Goal: Task Accomplishment & Management: Manage account settings

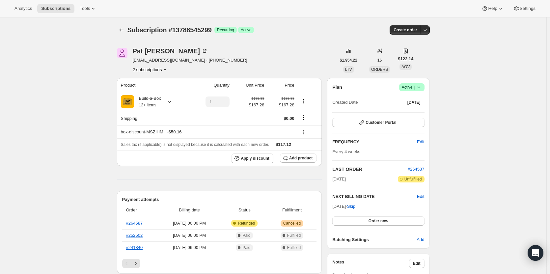
click at [422, 85] on icon at bounding box center [418, 87] width 7 height 7
click at [420, 102] on span "Pause subscription" at bounding box center [413, 100] width 36 height 5
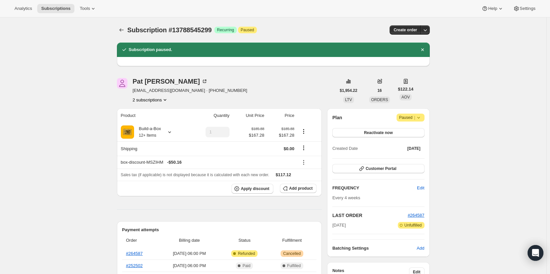
click at [158, 101] on button "2 subscriptions" at bounding box center [151, 99] width 36 height 7
click at [159, 116] on button "12821037331" at bounding box center [152, 112] width 50 height 11
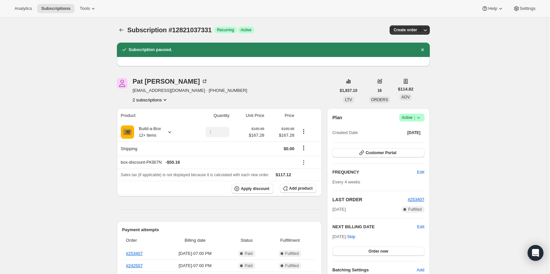
click at [415, 120] on span "|" at bounding box center [414, 117] width 1 height 5
click at [409, 130] on span "Pause subscription" at bounding box center [413, 130] width 36 height 5
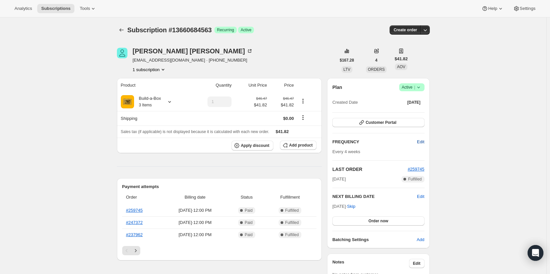
click at [424, 143] on span "Edit" at bounding box center [420, 142] width 7 height 7
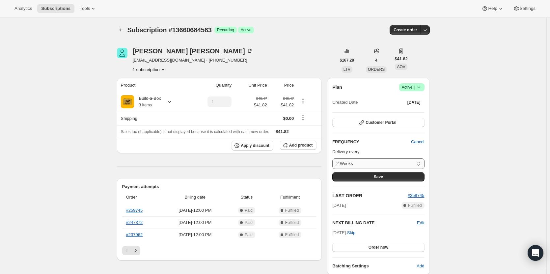
click at [383, 161] on select "2 Weeks 4 Weeks 6 Weeks 8 Weeks Custom..." at bounding box center [378, 163] width 92 height 11
select select "custom"
click at [334, 158] on select "2 Weeks 4 Weeks 6 Weeks 8 Weeks Custom..." at bounding box center [378, 163] width 92 height 11
select select "MONTH"
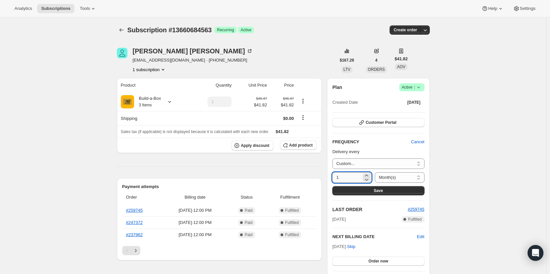
click at [355, 178] on input "1" at bounding box center [346, 177] width 29 height 11
type input "2"
type input "3"
click at [371, 189] on button "Save" at bounding box center [378, 190] width 92 height 9
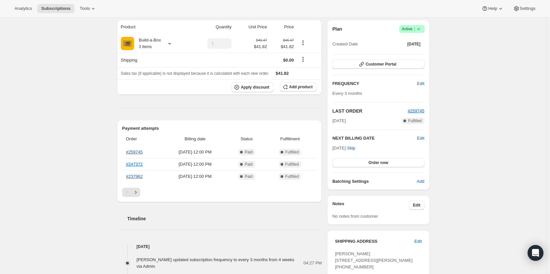
scroll to position [99, 0]
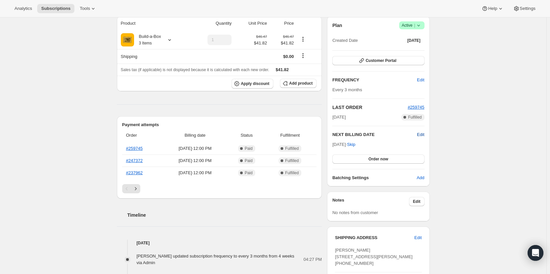
click at [422, 136] on span "Edit" at bounding box center [420, 134] width 7 height 7
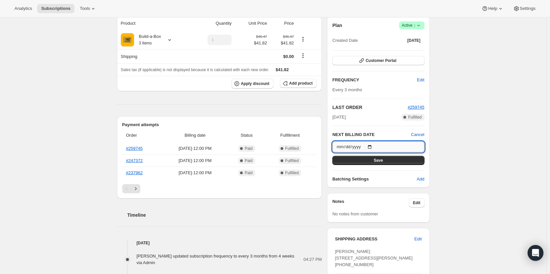
click at [372, 145] on input "[DATE]" at bounding box center [378, 146] width 92 height 11
type input "[DATE]"
click at [399, 161] on button "Save" at bounding box center [378, 160] width 92 height 9
